Goal: Task Accomplishment & Management: Manage account settings

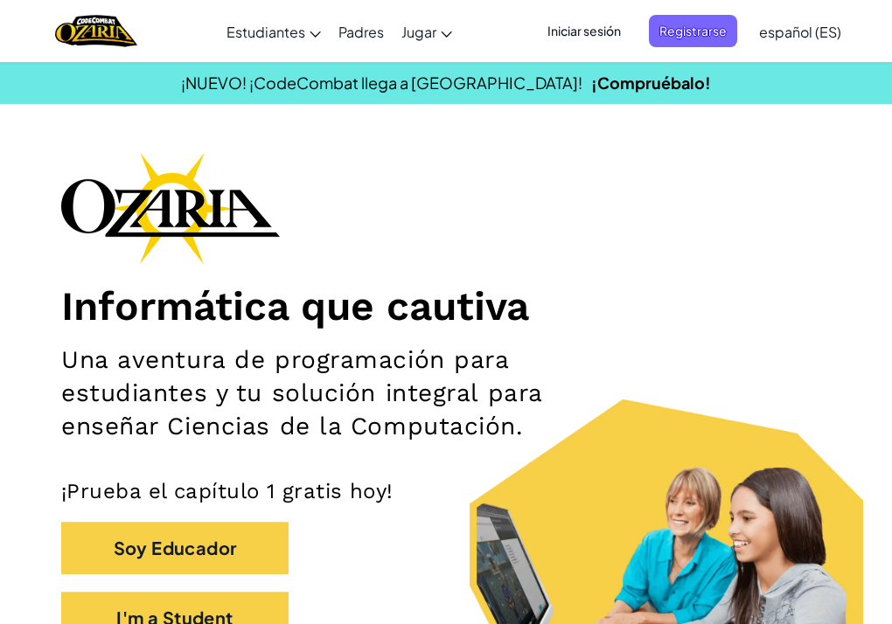
click at [617, 26] on span "Iniciar sesión" at bounding box center [584, 31] width 94 height 32
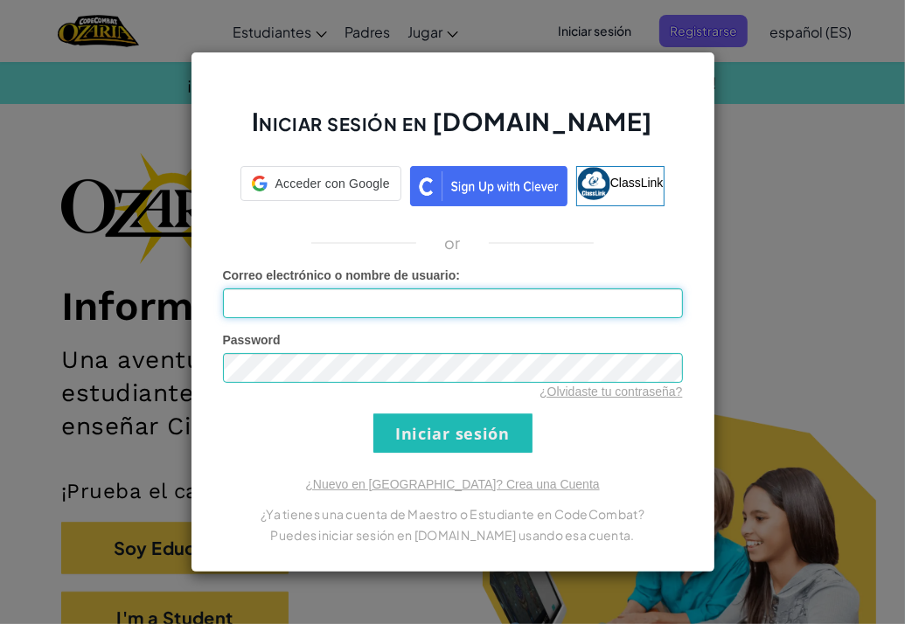
type input "[EMAIL_ADDRESS][DOMAIN_NAME]"
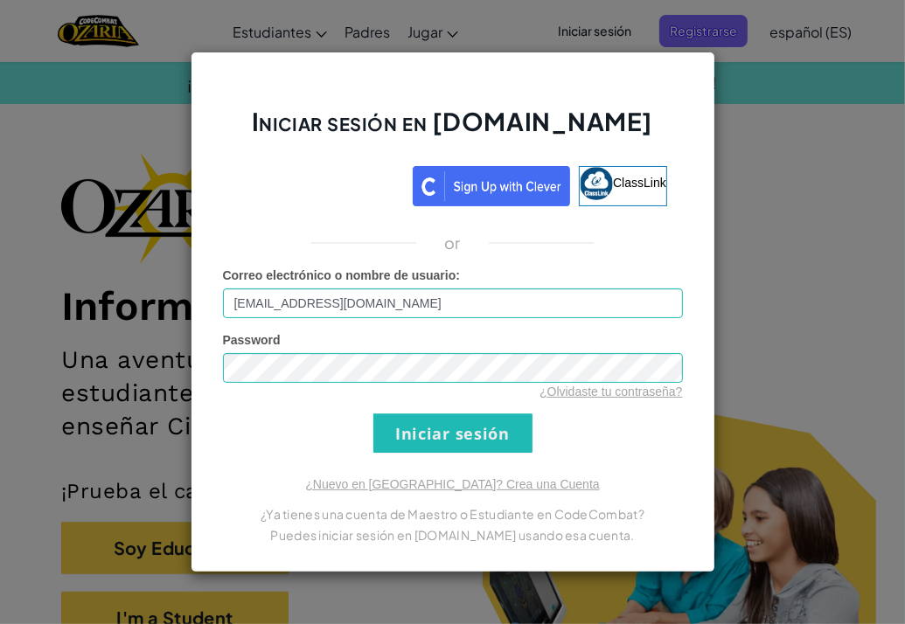
drag, startPoint x: 337, startPoint y: 388, endPoint x: 337, endPoint y: 345, distance: 42.8
click at [337, 345] on div "Password ¿Olvidaste tu contraseña?" at bounding box center [453, 365] width 460 height 69
click at [587, 394] on link "¿Olvidaste tu contraseña?" at bounding box center [611, 392] width 143 height 14
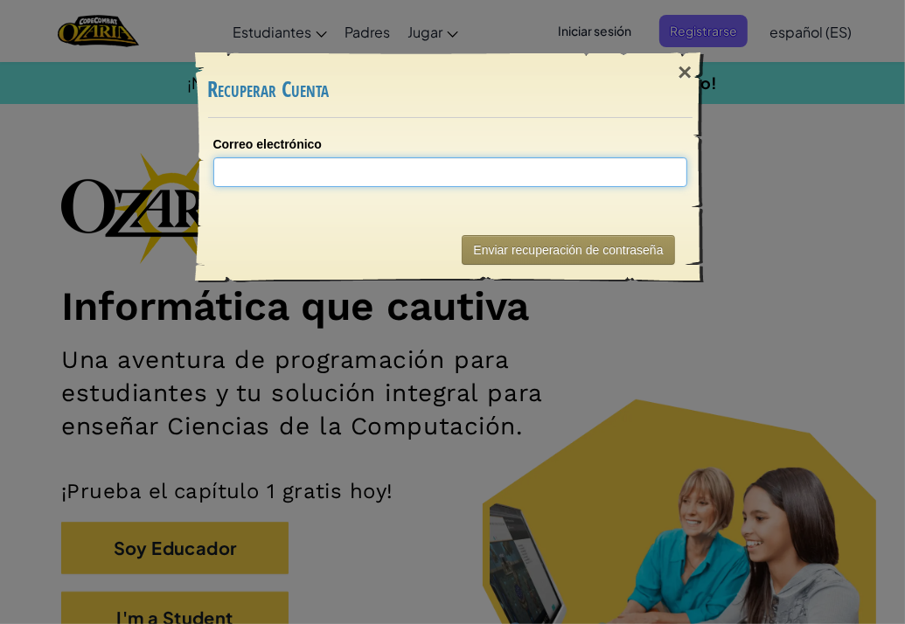
click at [488, 157] on input "Correo electrónico" at bounding box center [450, 172] width 474 height 30
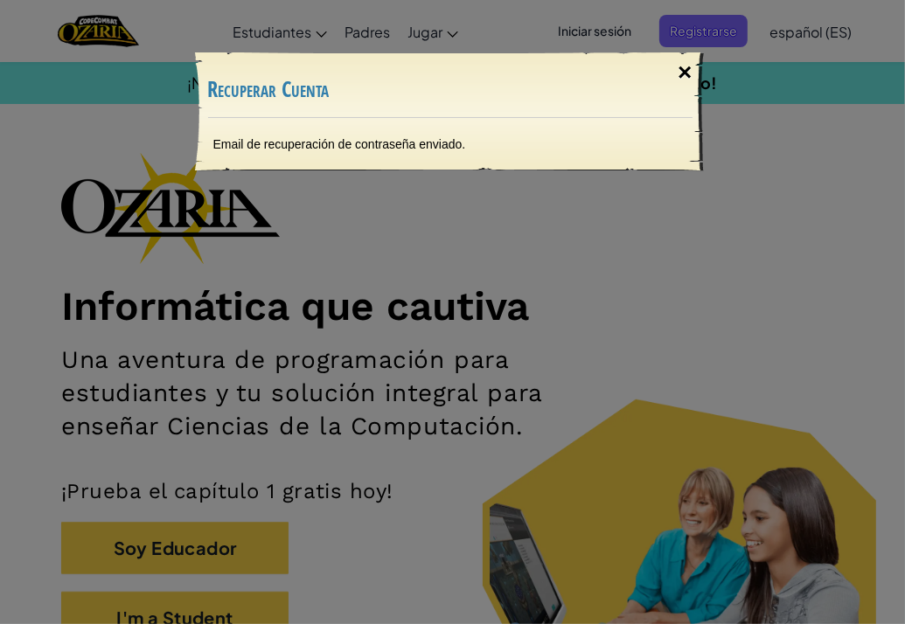
click at [696, 67] on div "×" at bounding box center [685, 72] width 40 height 51
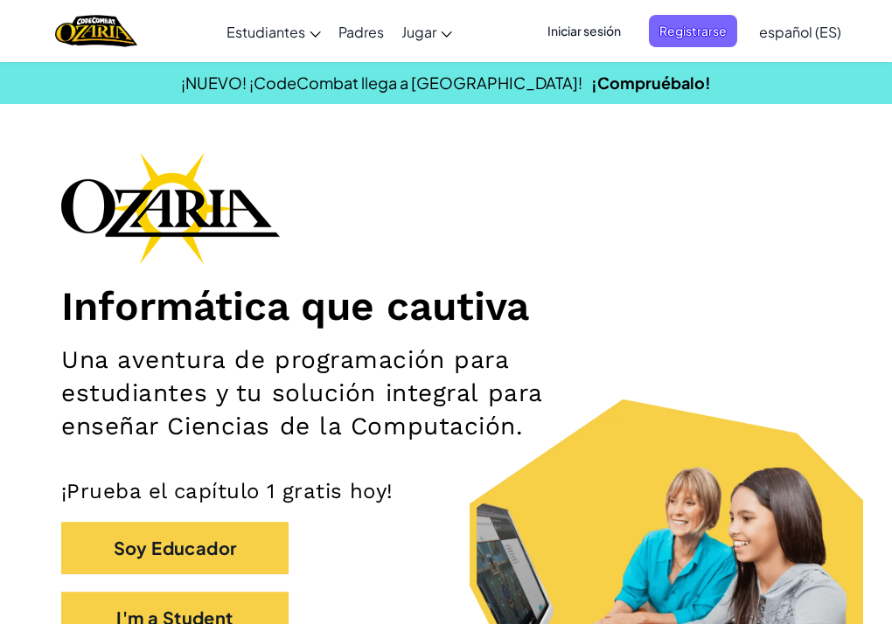
click at [619, 30] on span "Iniciar sesión" at bounding box center [584, 31] width 94 height 32
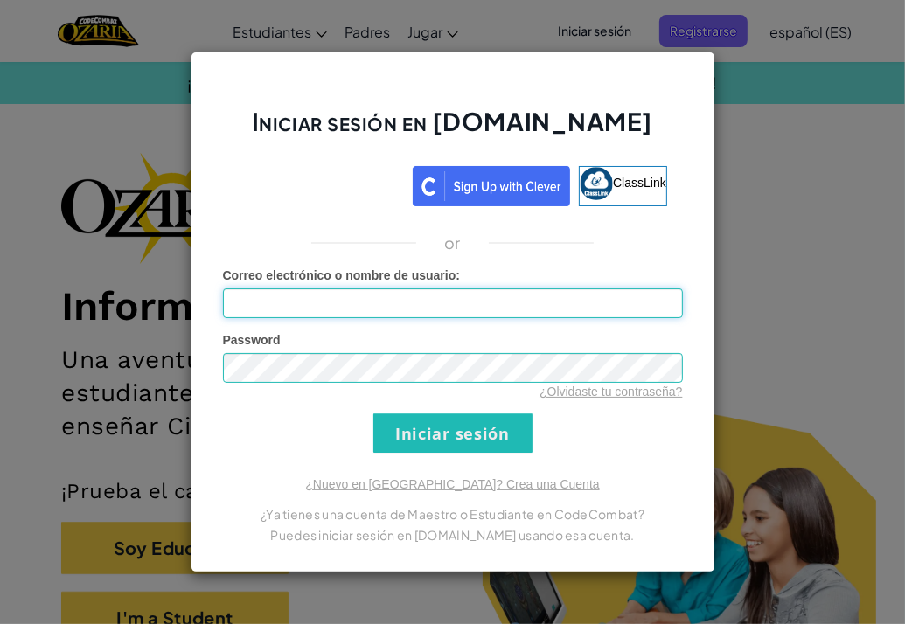
type input "[EMAIL_ADDRESS][DOMAIN_NAME]"
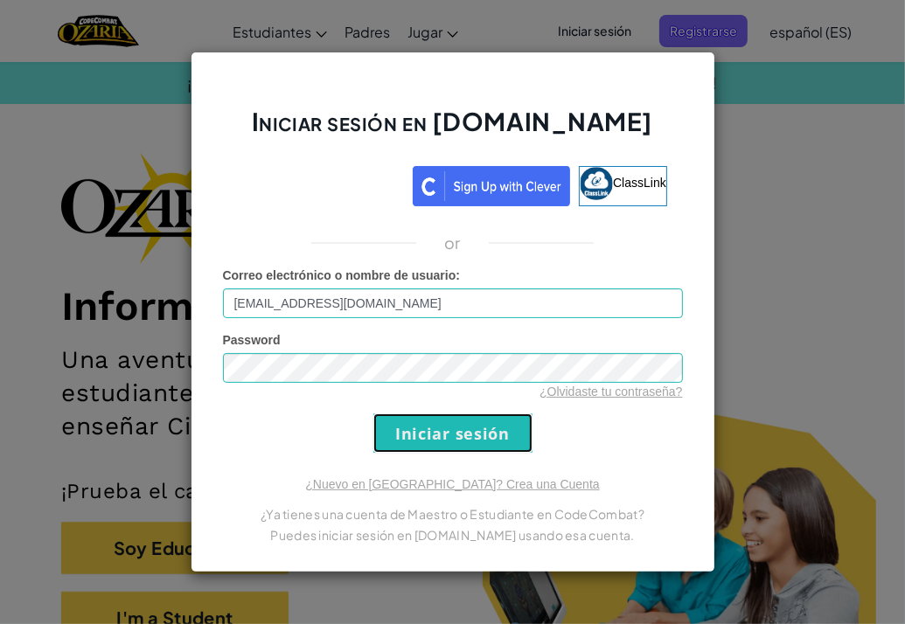
click at [491, 431] on input "Iniciar sesión" at bounding box center [452, 433] width 159 height 39
